Goal: Find specific page/section: Find specific page/section

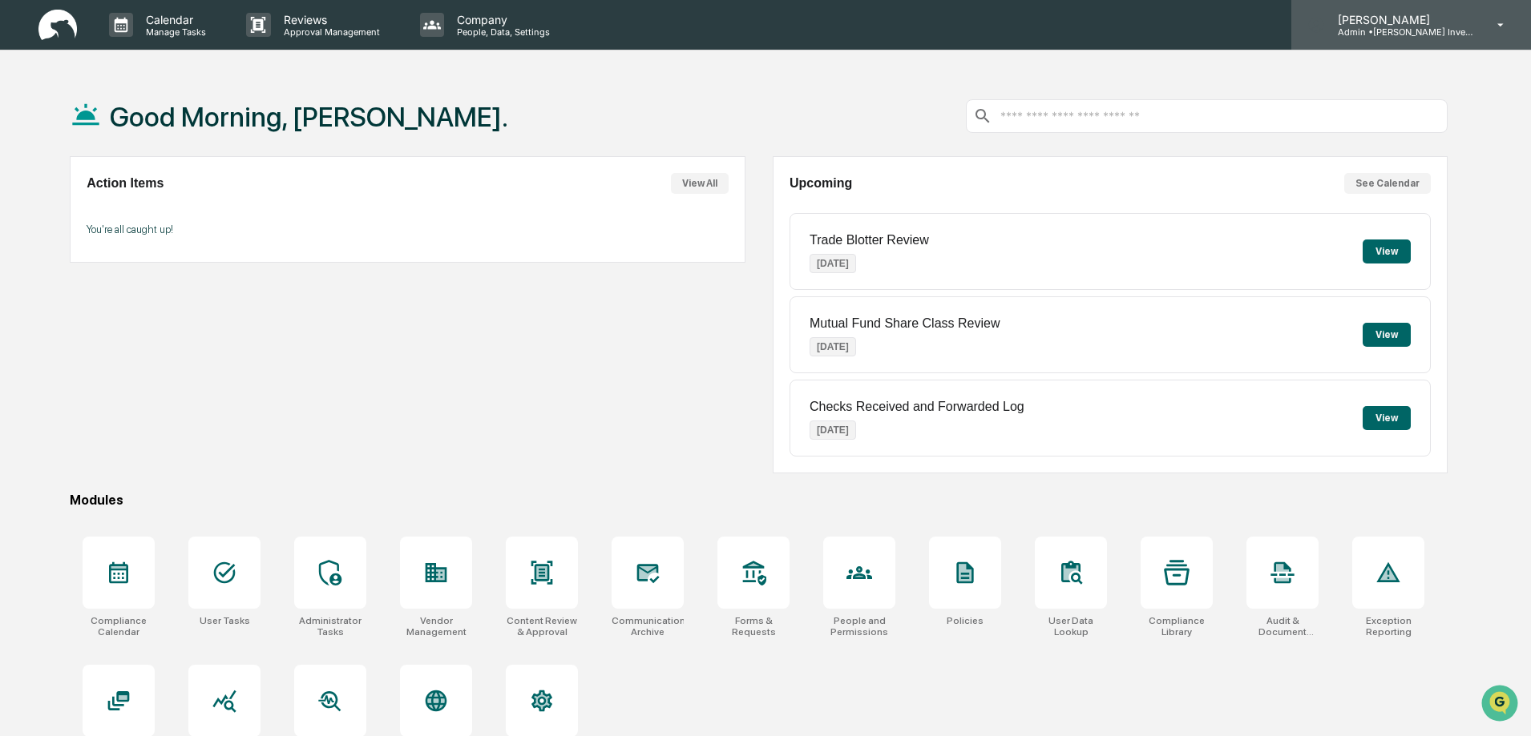
click at [1418, 31] on p "Admin • [PERSON_NAME] Investments, LLC" at bounding box center [1399, 31] width 149 height 11
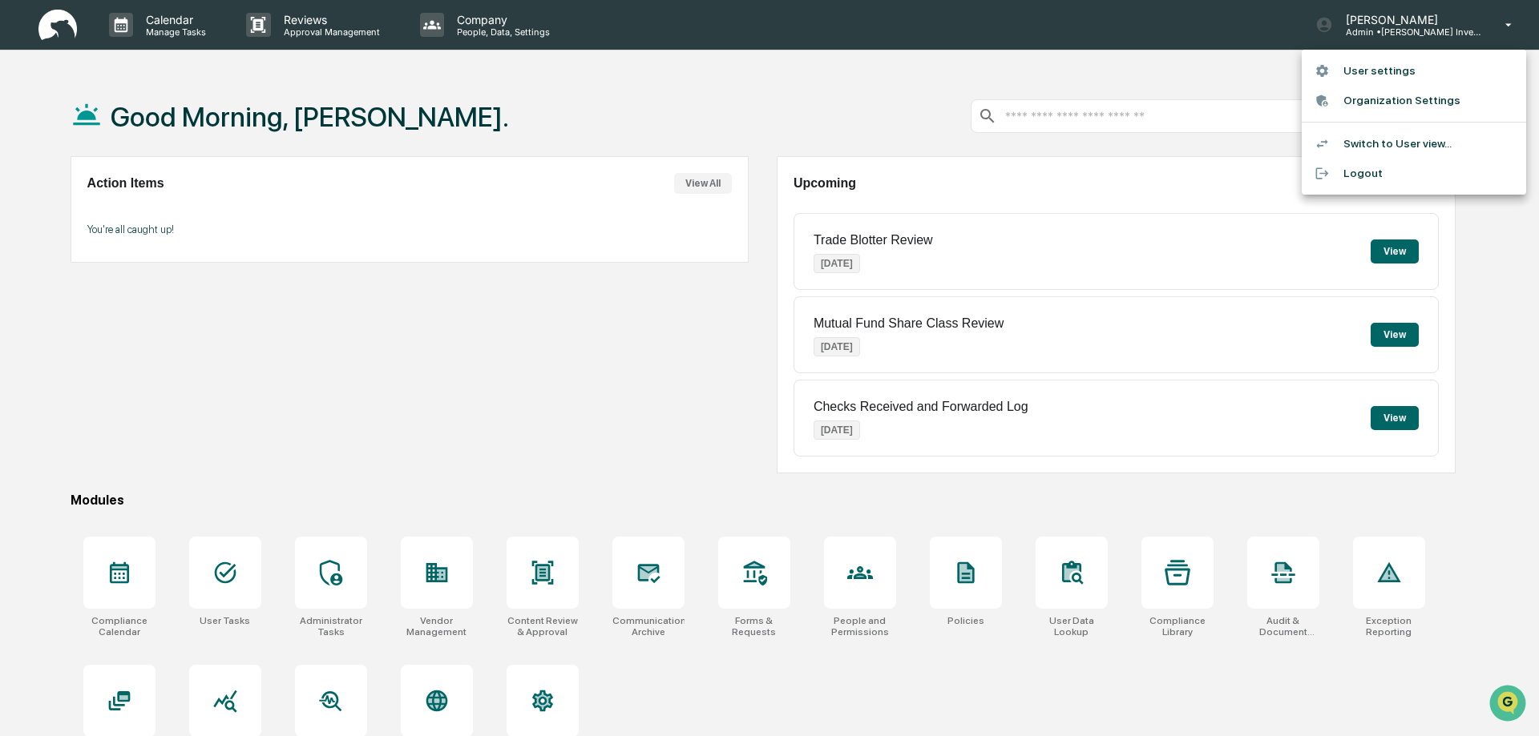
click at [1362, 145] on li "Switch to User view..." at bounding box center [1413, 144] width 224 height 30
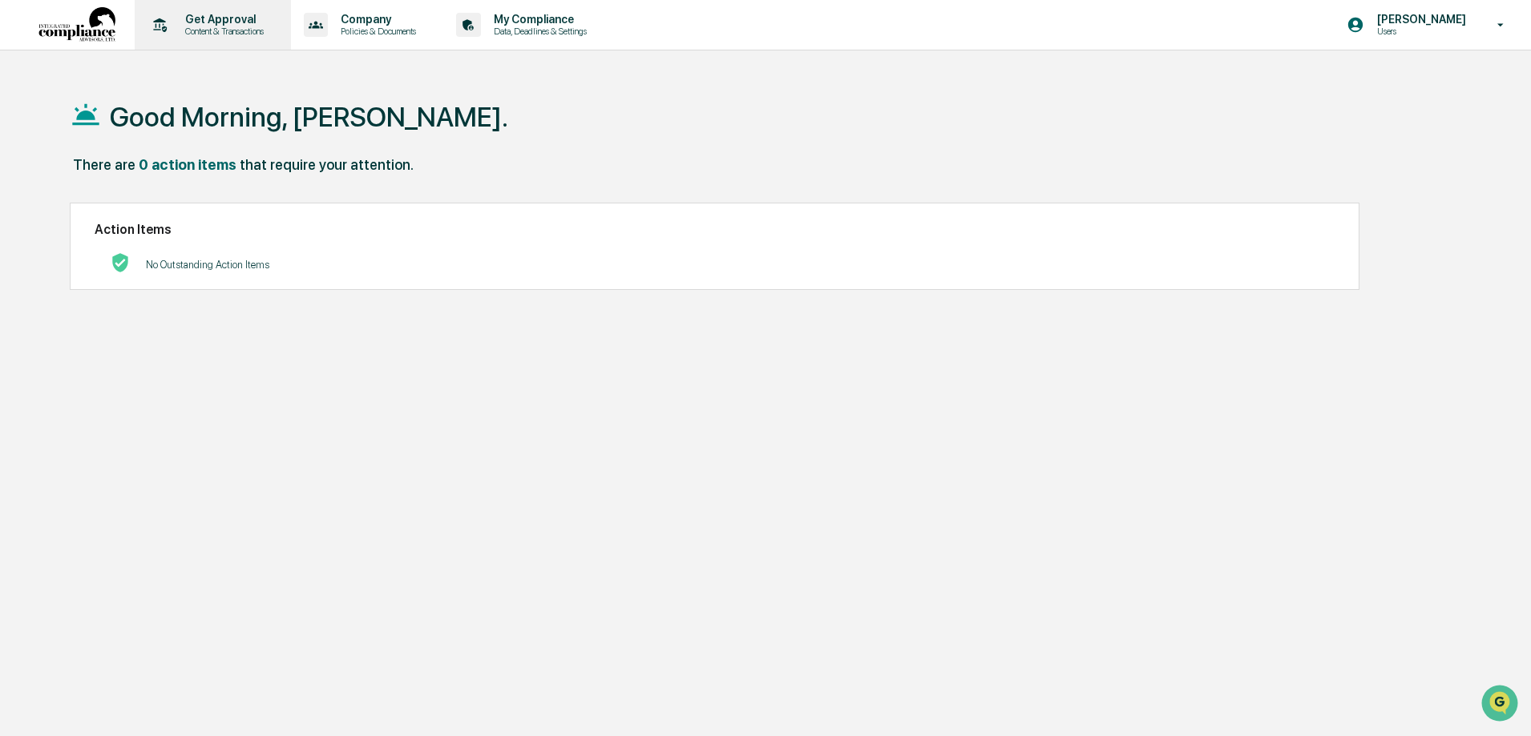
click at [239, 26] on p "Content & Transactions" at bounding box center [221, 31] width 99 height 11
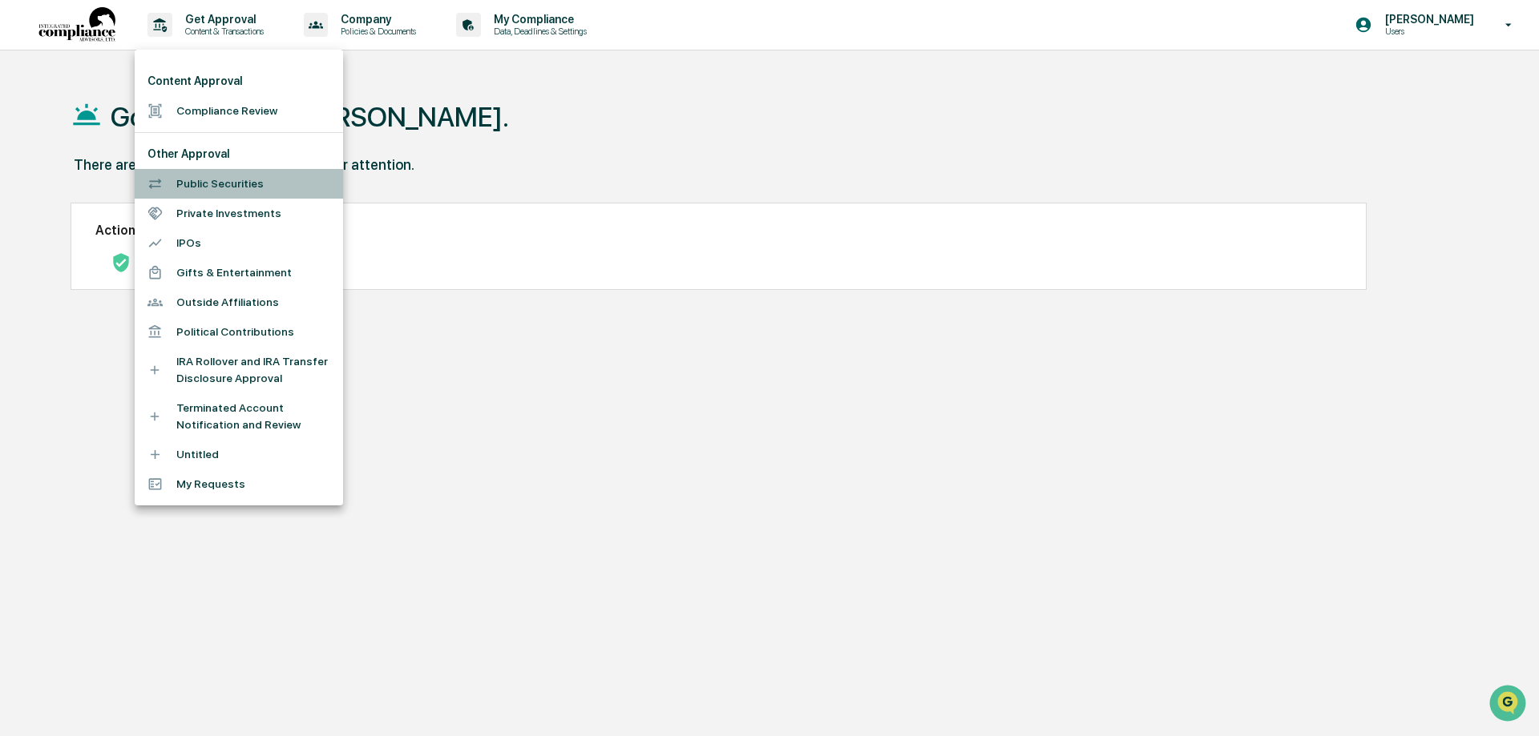
click at [233, 185] on li "Public Securities" at bounding box center [239, 184] width 208 height 30
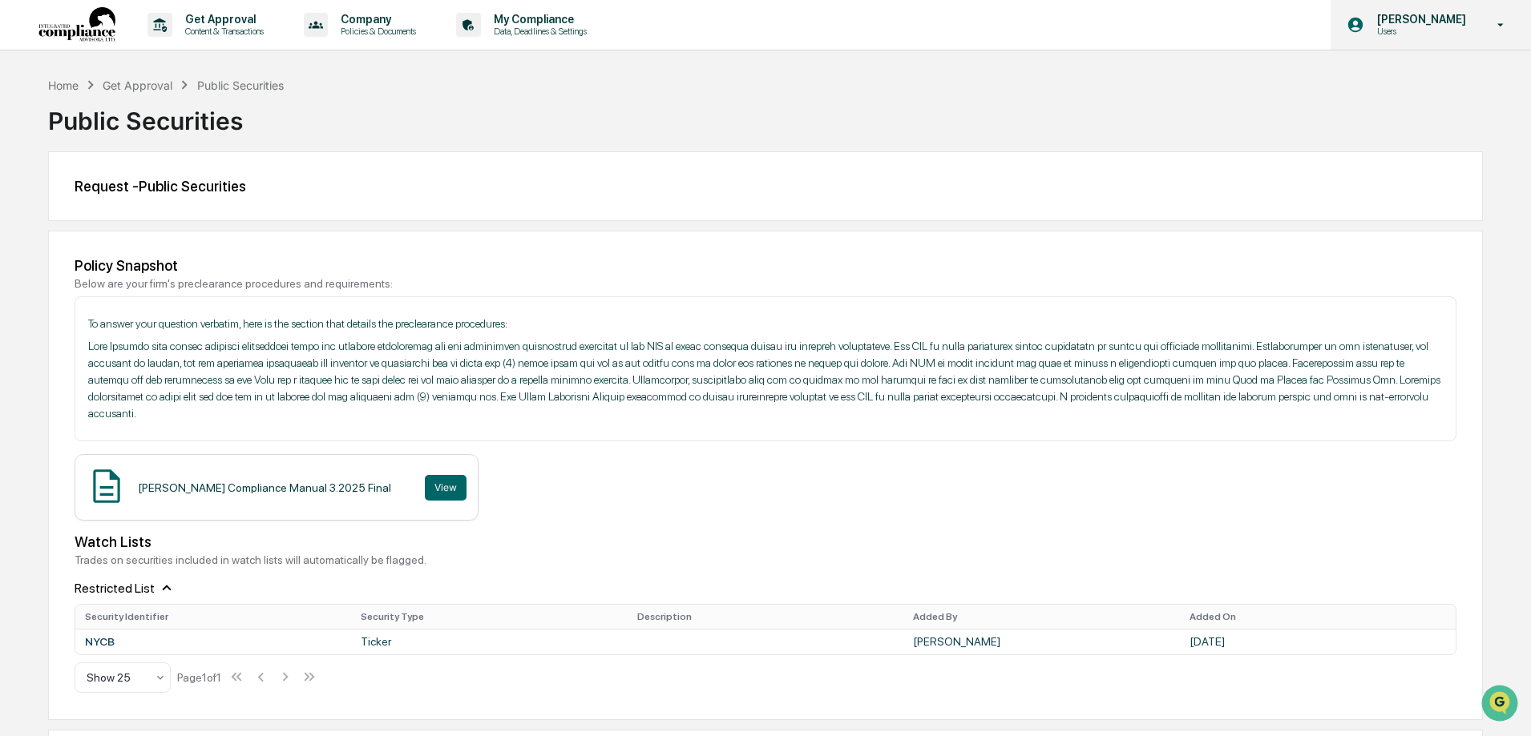
click at [1413, 28] on p "Users" at bounding box center [1419, 31] width 110 height 11
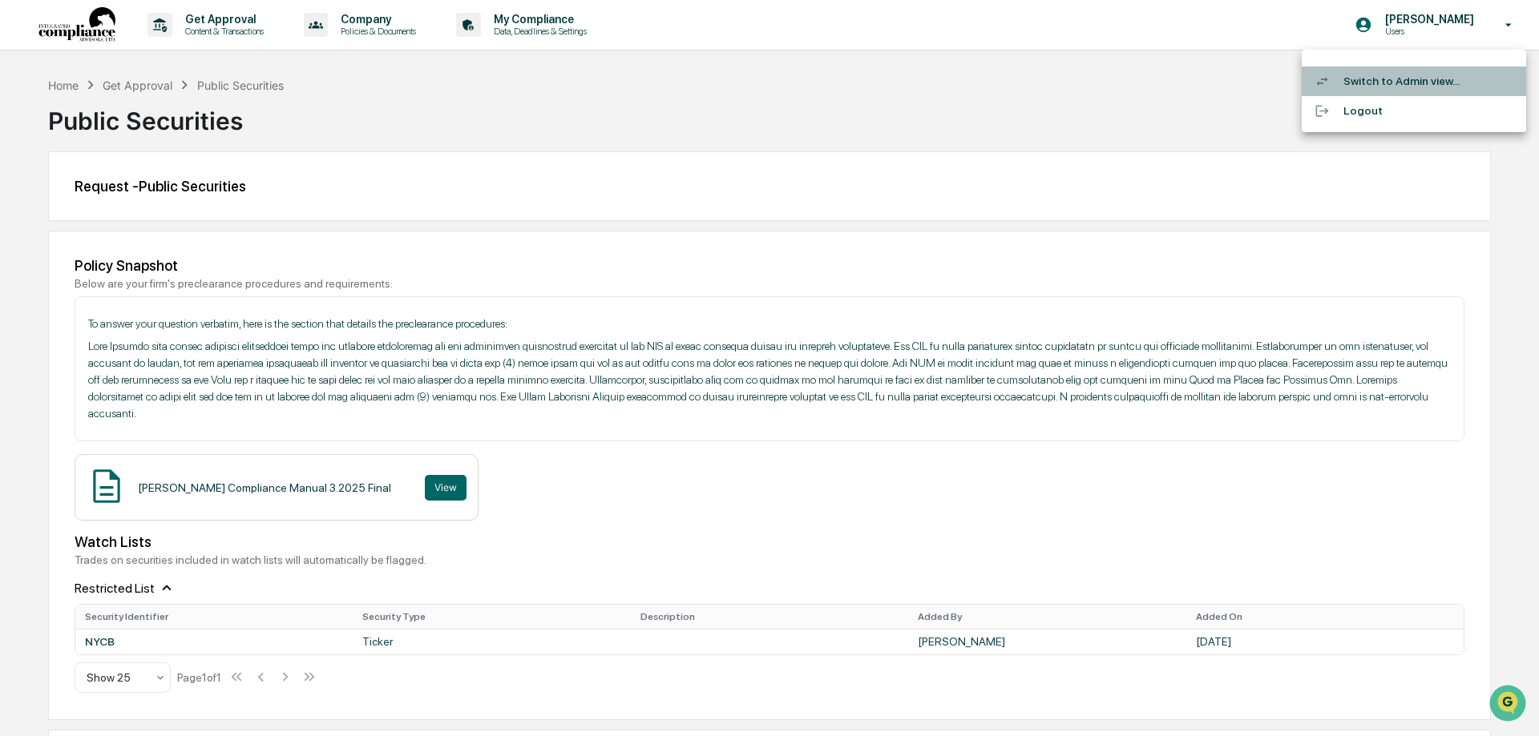
click at [1397, 82] on li "Switch to Admin view..." at bounding box center [1413, 82] width 224 height 30
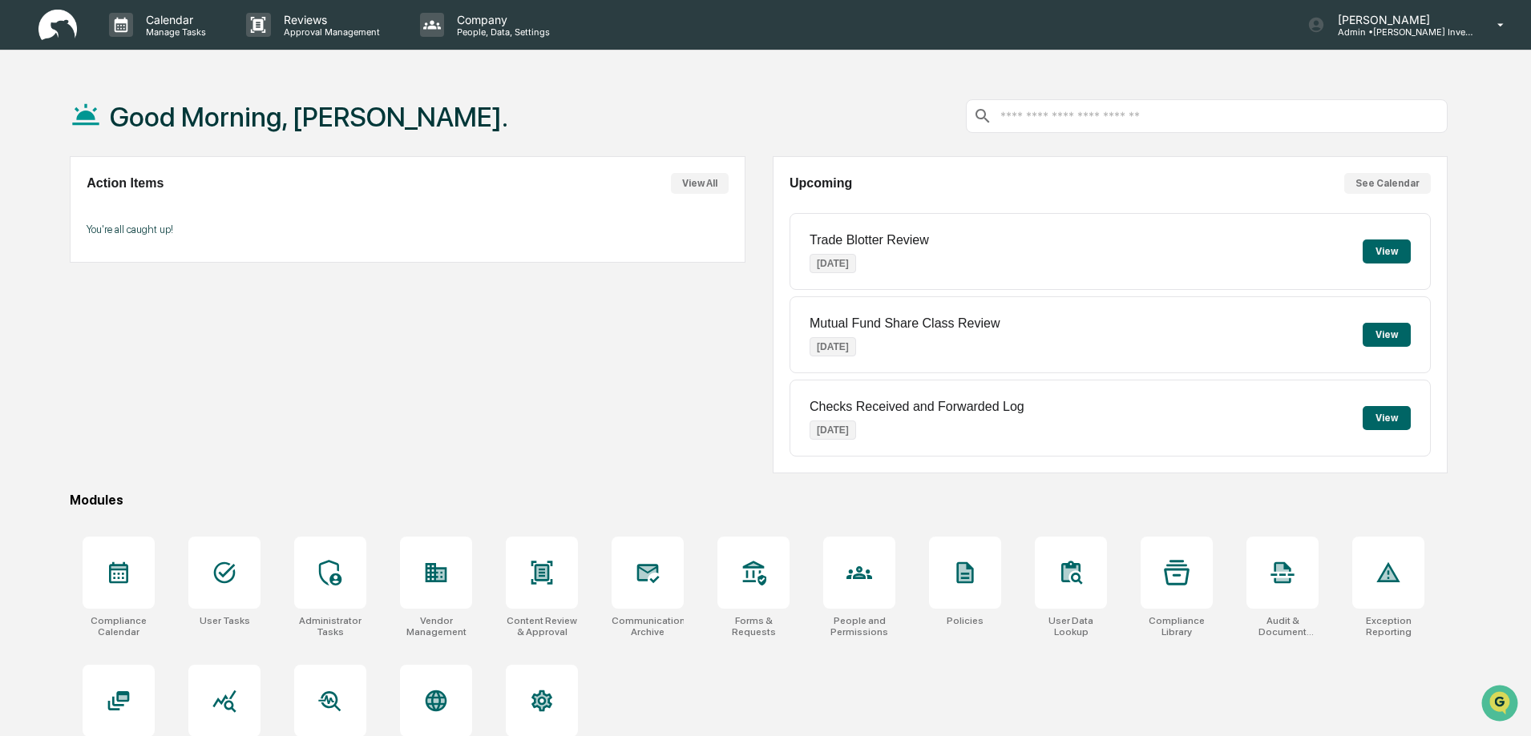
scroll to position [76, 0]
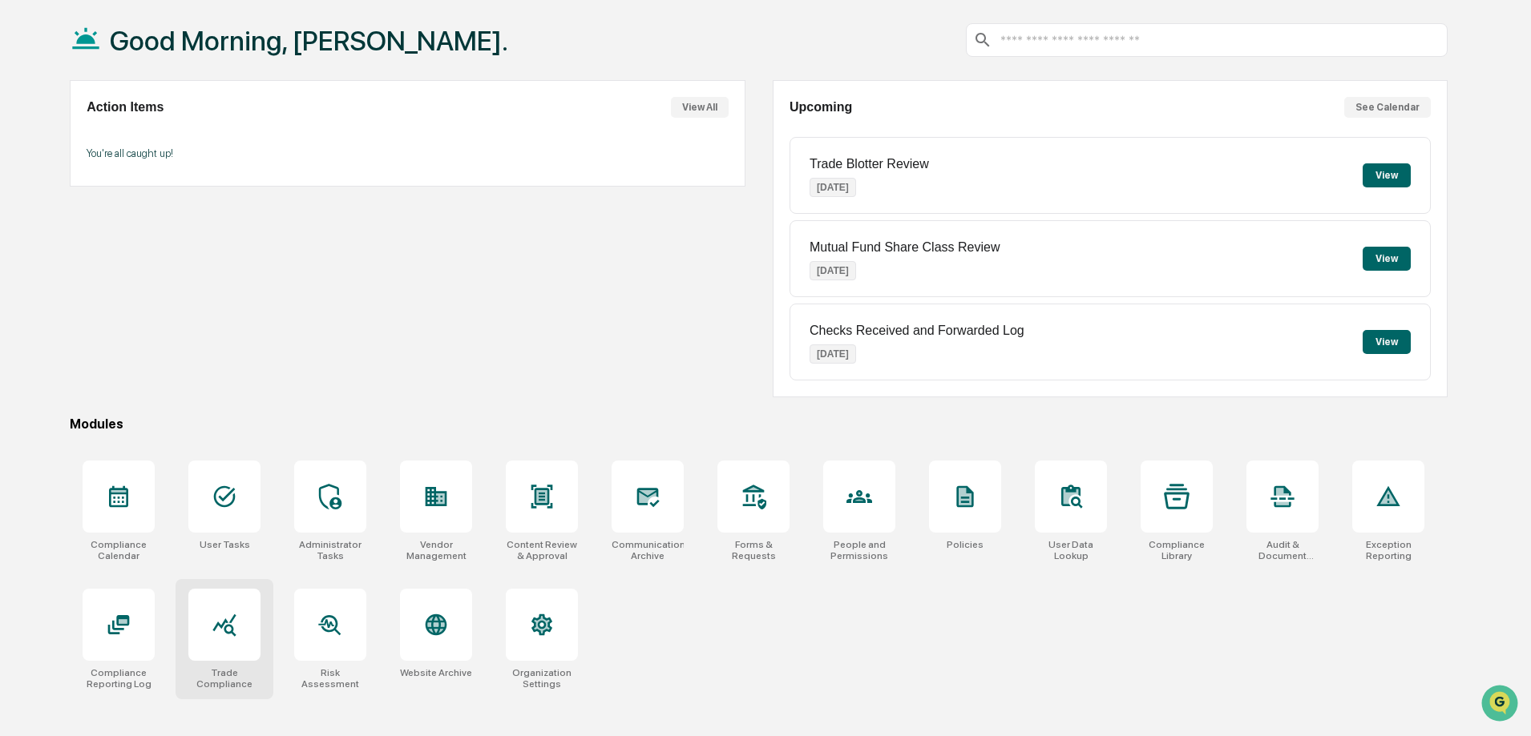
click at [213, 627] on icon at bounding box center [225, 625] width 26 height 26
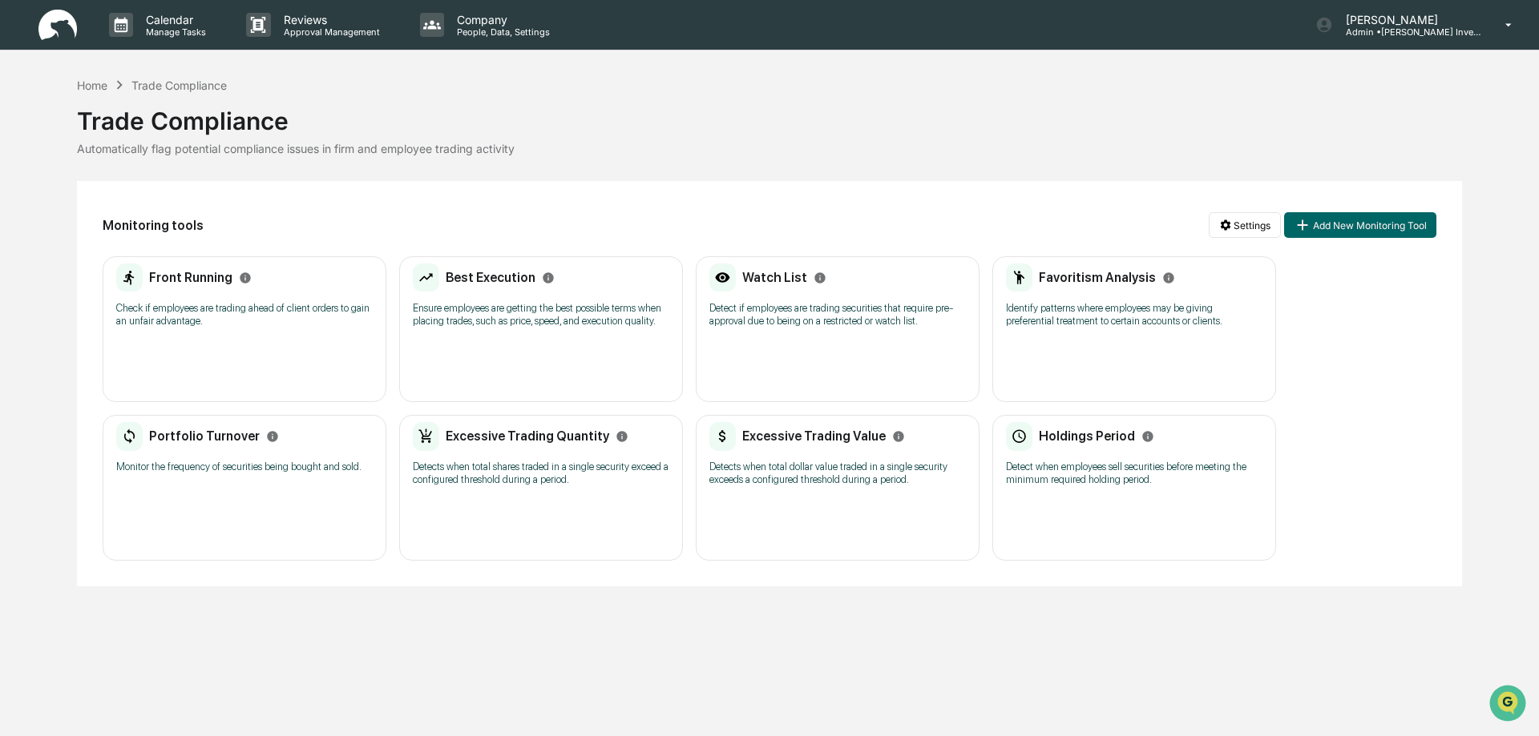
click at [50, 24] on img at bounding box center [57, 25] width 38 height 31
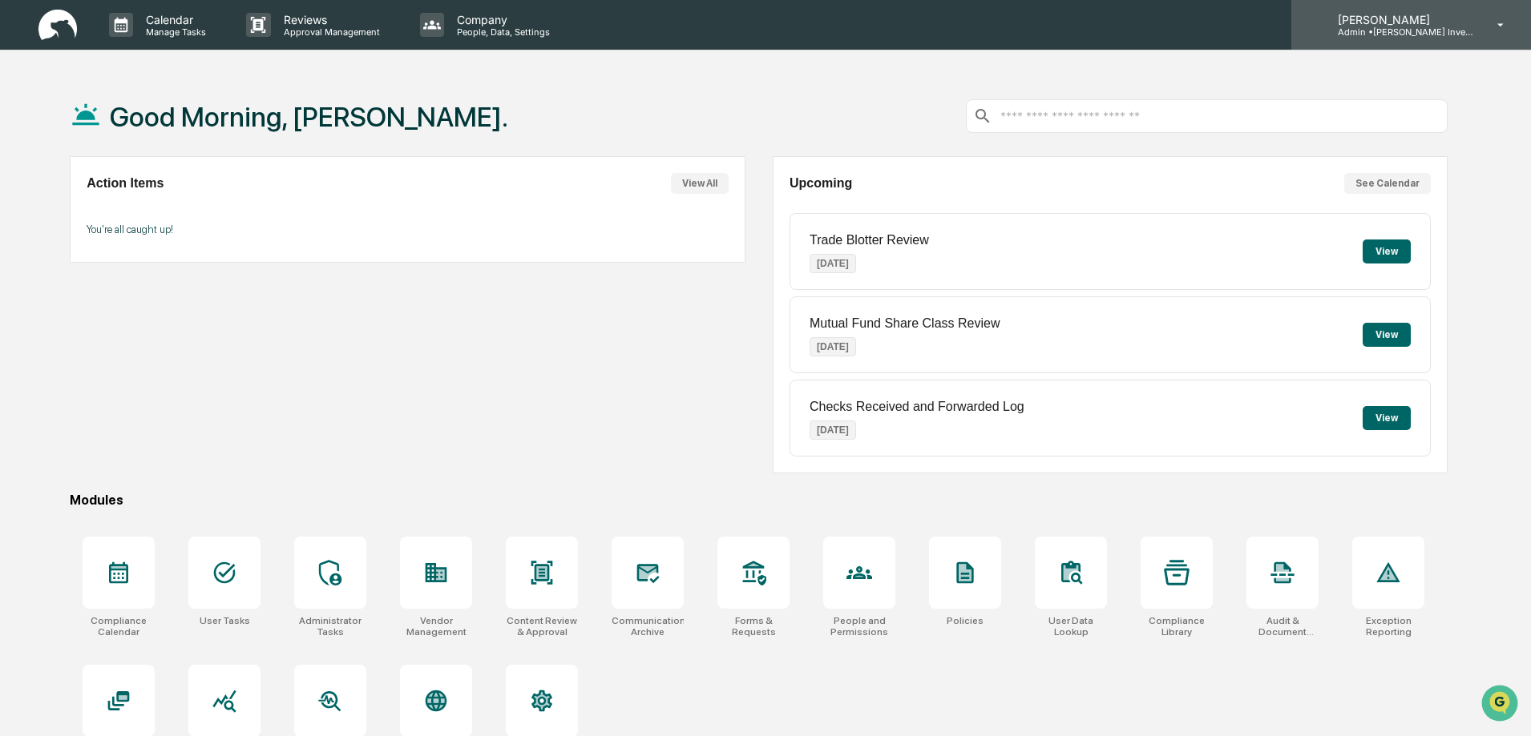
click at [1425, 34] on p "Admin • [PERSON_NAME] Investments, LLC" at bounding box center [1399, 31] width 149 height 11
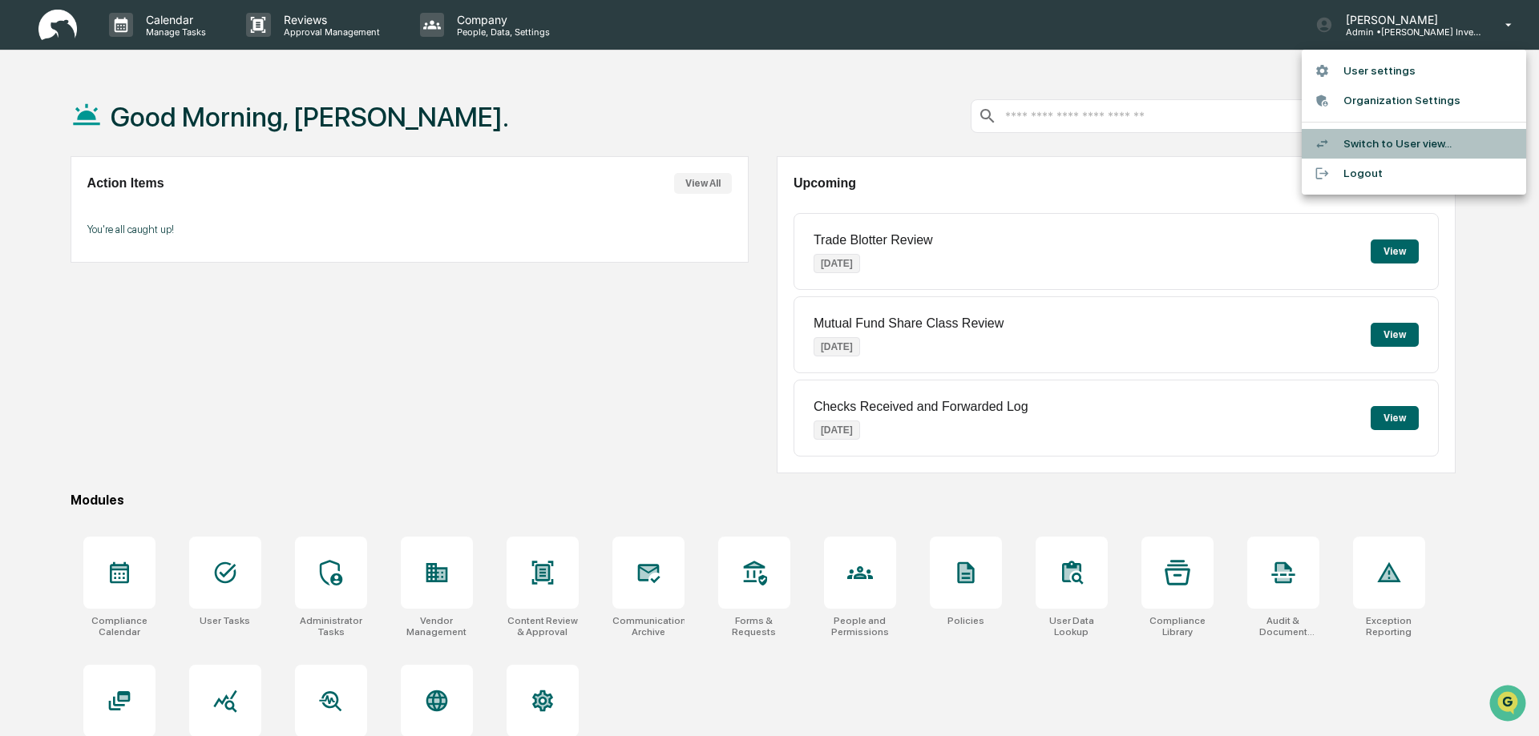
click at [1374, 139] on li "Switch to User view..." at bounding box center [1413, 144] width 224 height 30
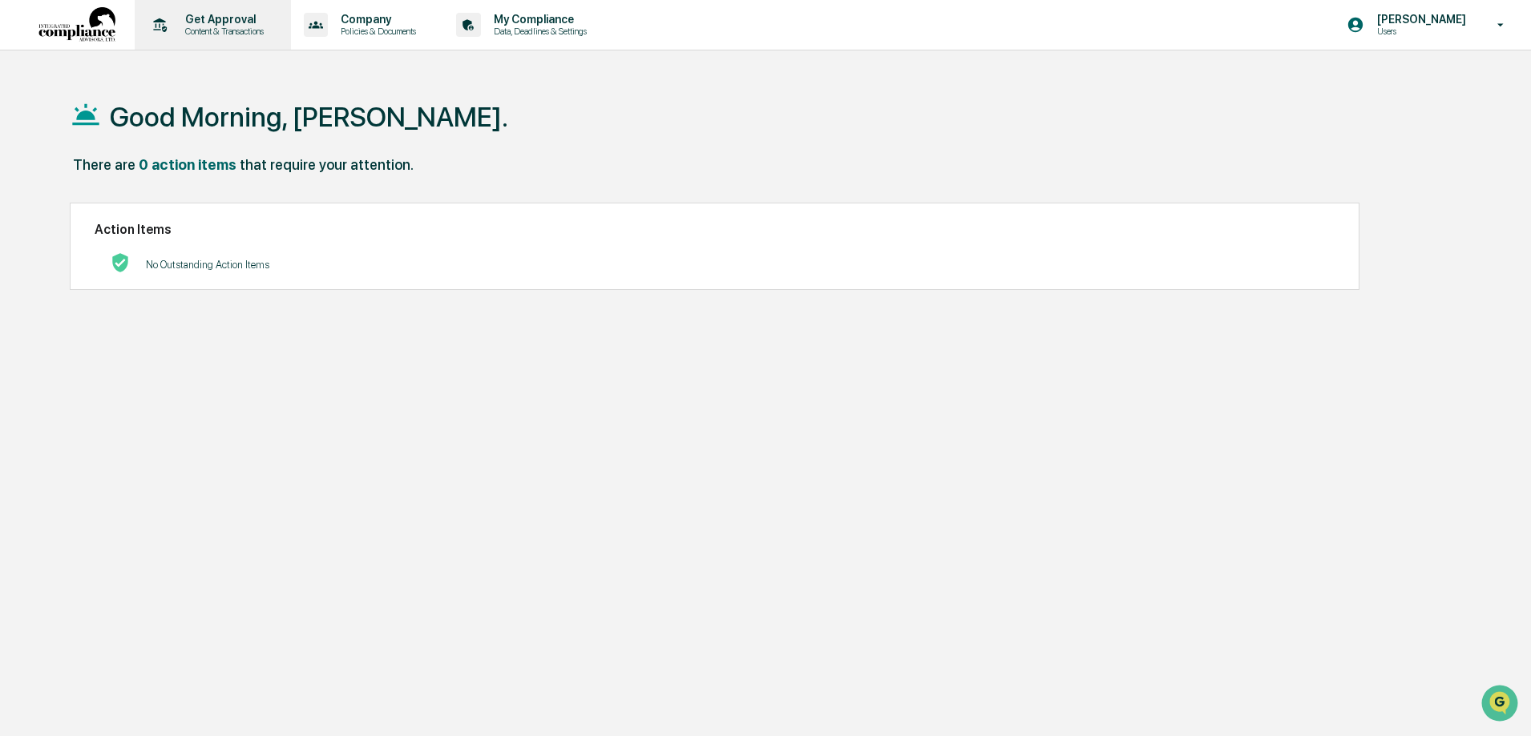
click at [230, 23] on p "Get Approval" at bounding box center [221, 19] width 99 height 13
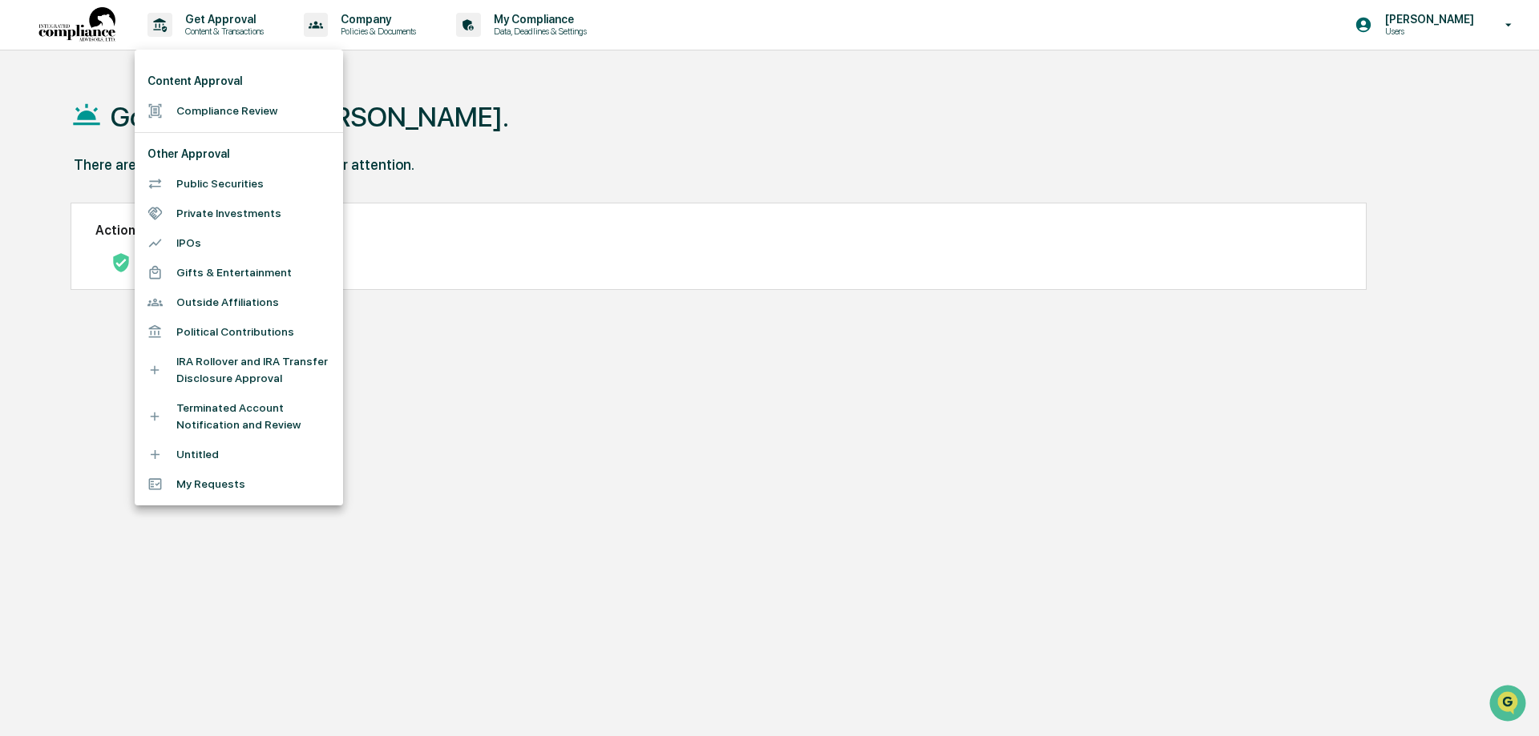
click at [228, 181] on li "Public Securities" at bounding box center [239, 184] width 208 height 30
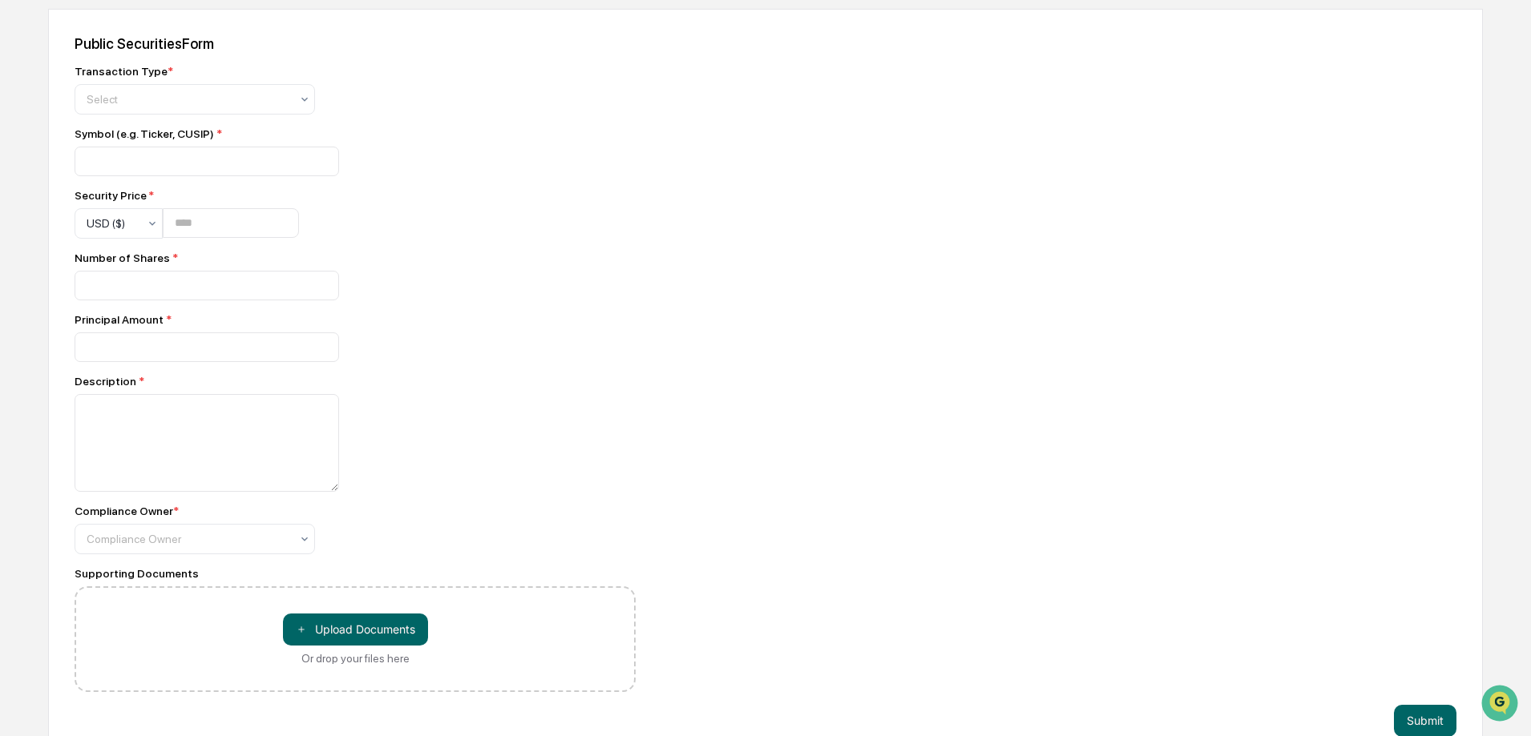
scroll to position [751, 0]
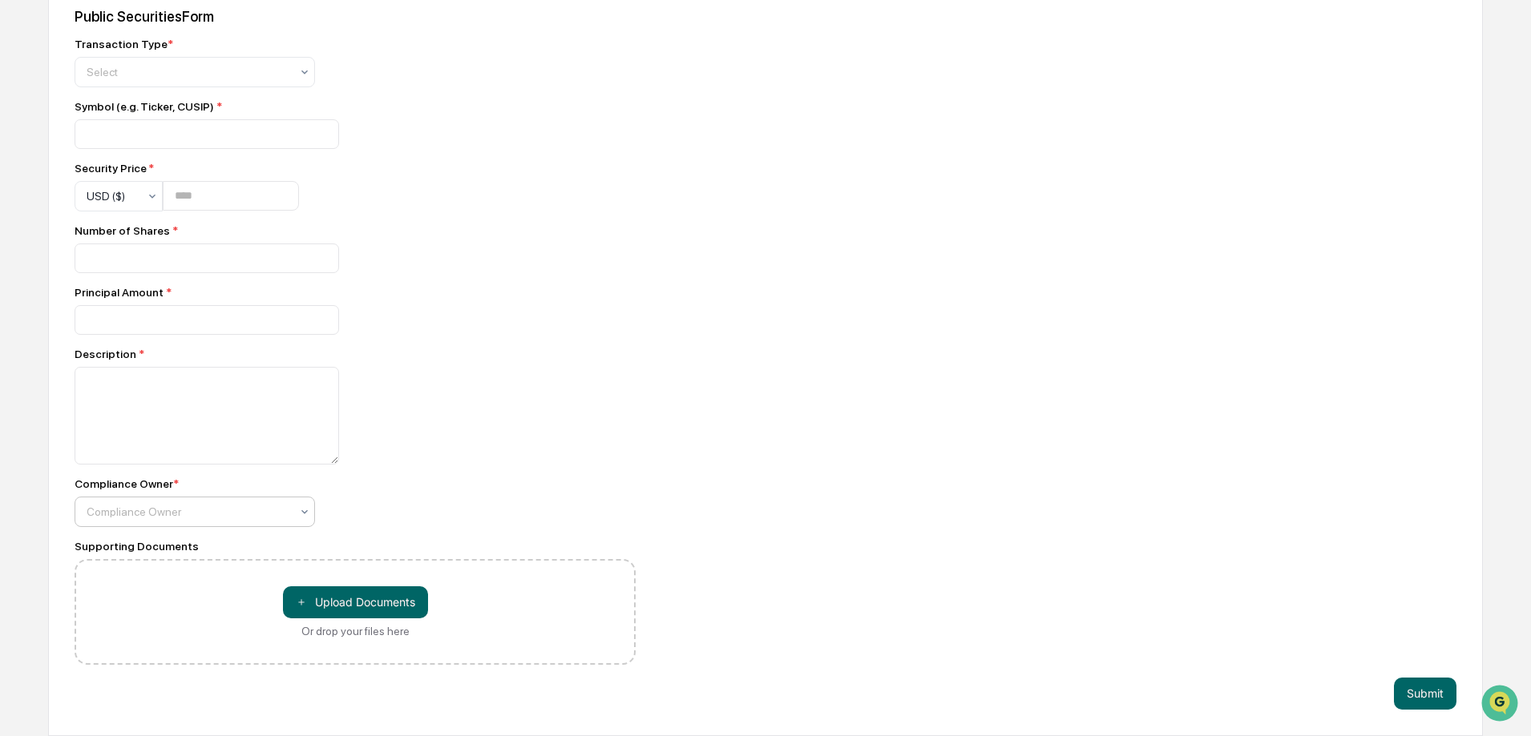
click at [304, 510] on icon at bounding box center [304, 512] width 13 height 13
